Goal: Task Accomplishment & Management: Use online tool/utility

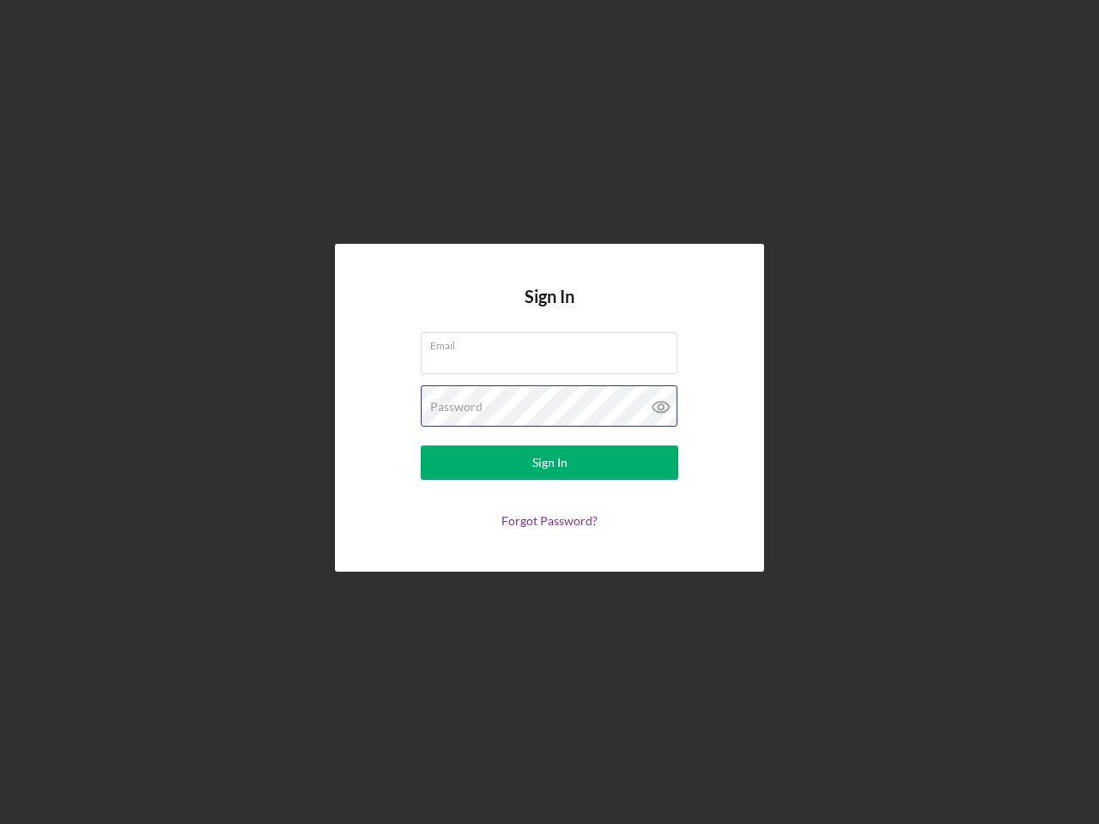
click at [549, 412] on div "Password" at bounding box center [549, 406] width 257 height 43
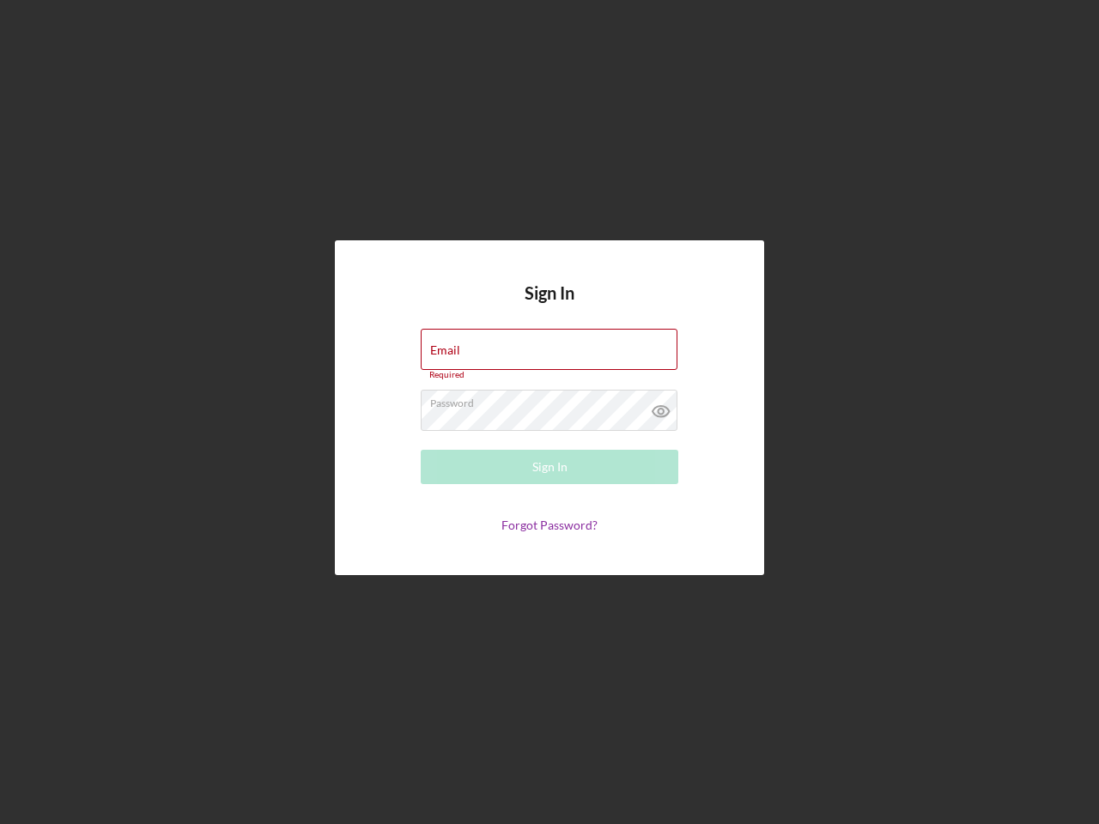
click at [661, 407] on icon at bounding box center [660, 411] width 43 height 43
